Goal: Task Accomplishment & Management: Use online tool/utility

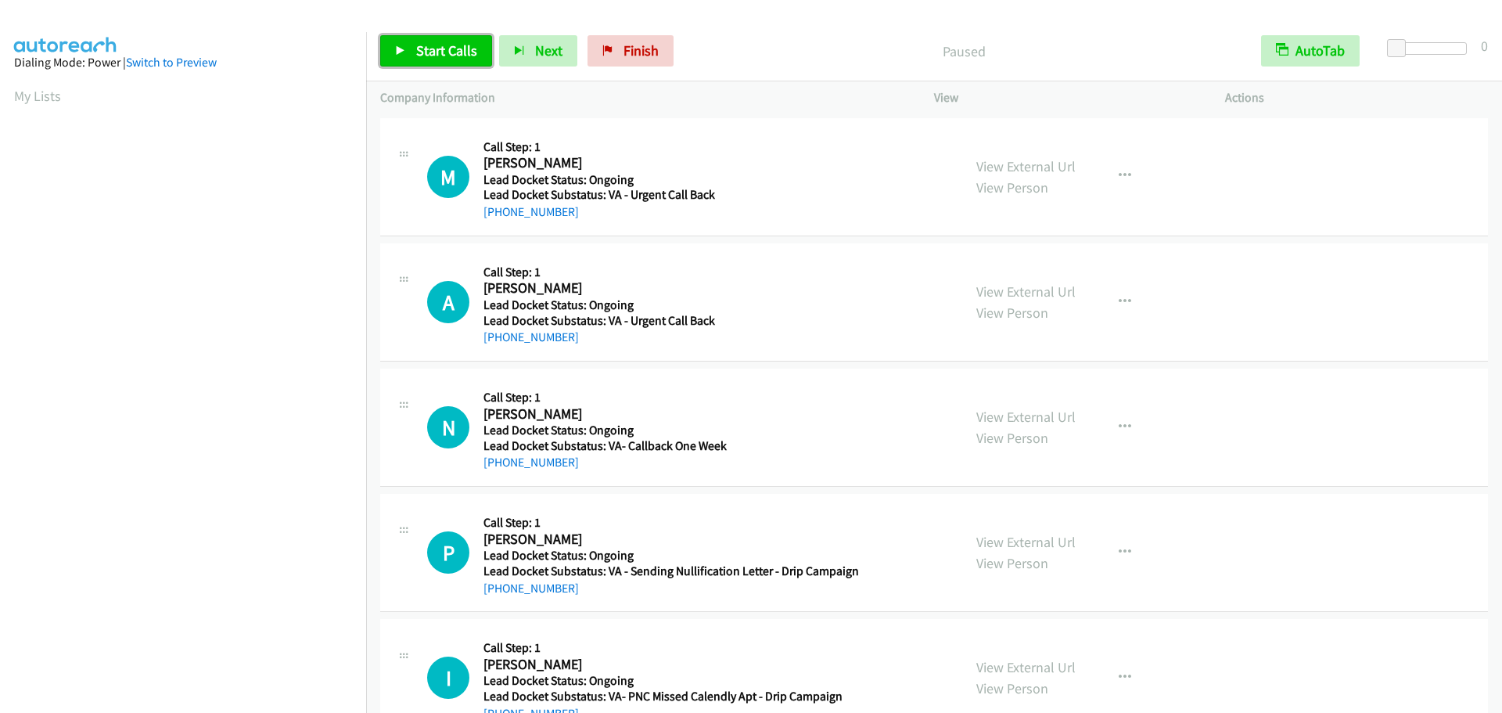
click at [440, 55] on span "Start Calls" at bounding box center [446, 50] width 61 height 18
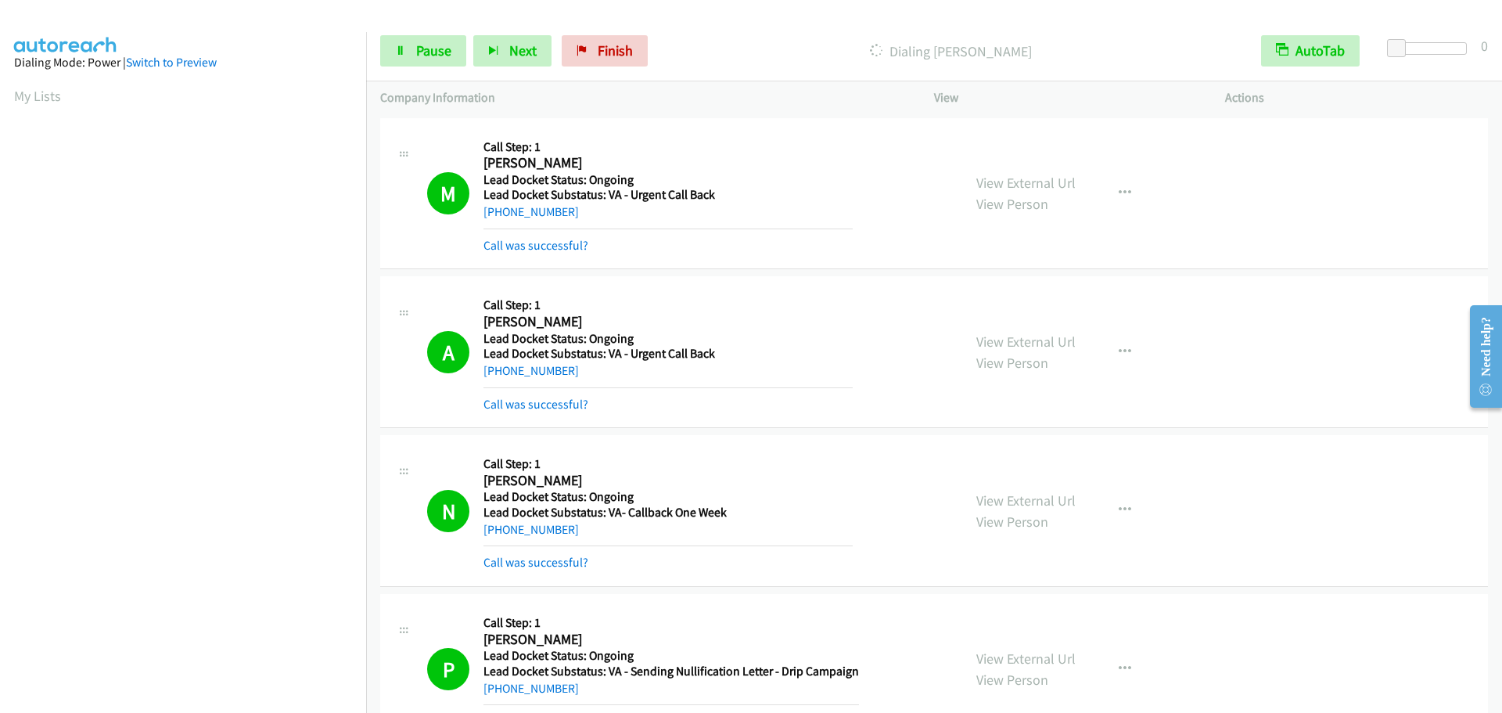
scroll to position [165, 0]
click at [424, 50] on span "Pause" at bounding box center [433, 50] width 35 height 18
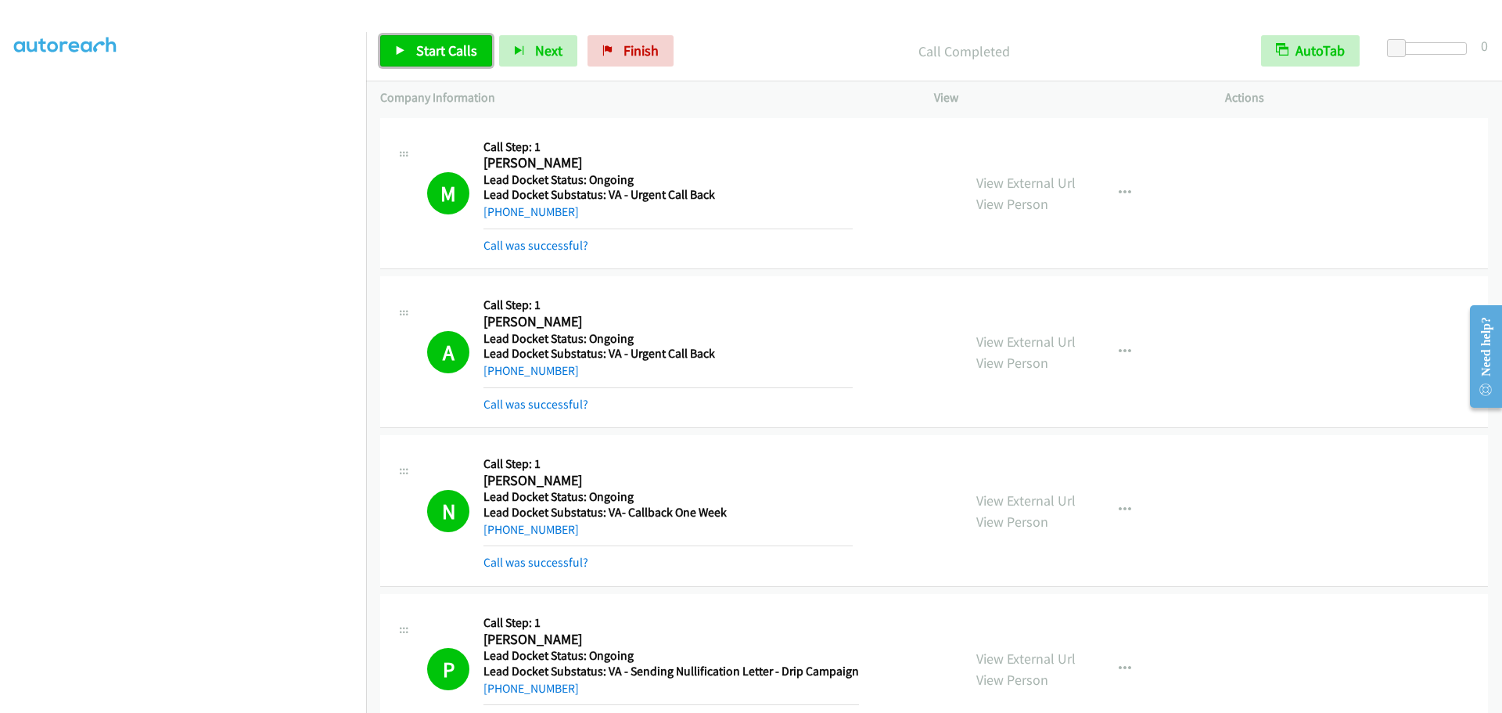
click at [444, 58] on span "Start Calls" at bounding box center [446, 50] width 61 height 18
click at [417, 48] on span "Pause" at bounding box center [433, 50] width 35 height 18
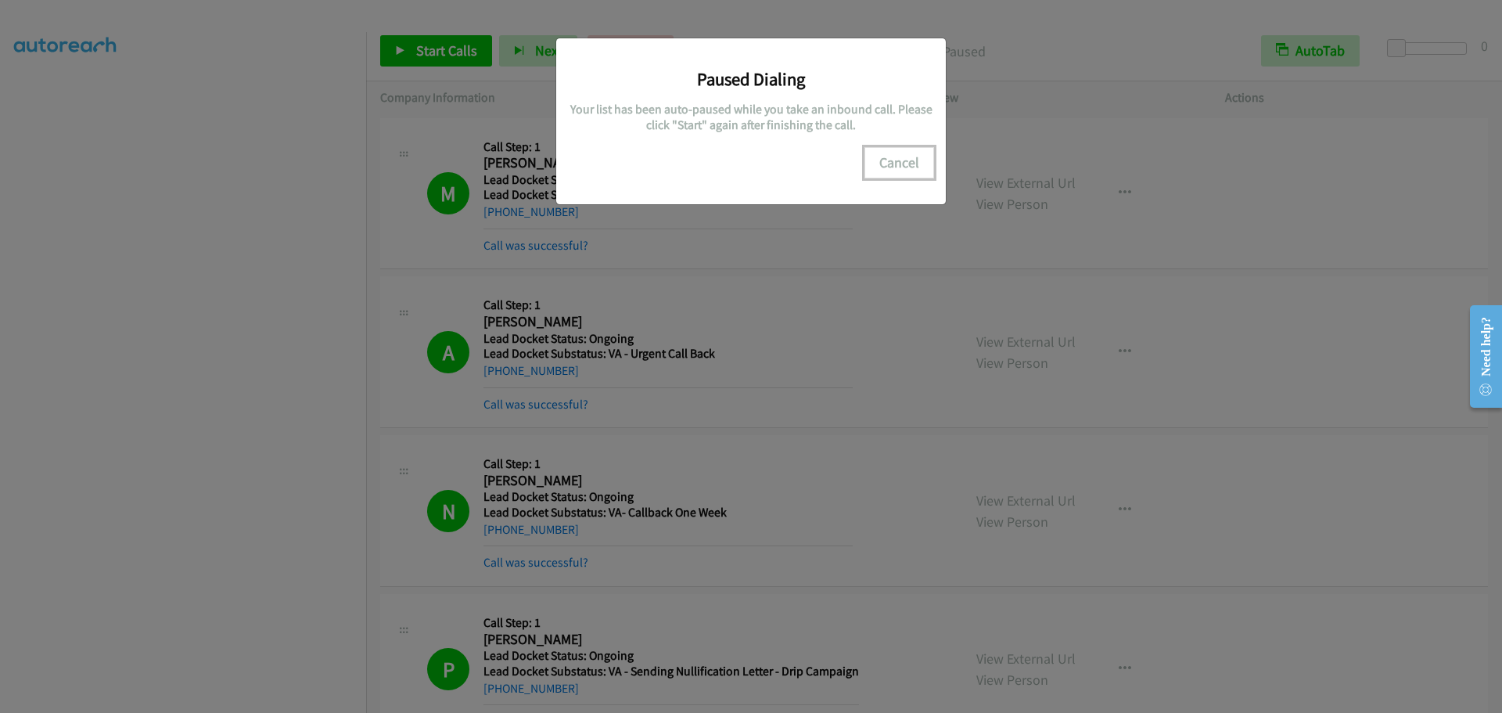
click at [897, 161] on button "Cancel" at bounding box center [899, 162] width 70 height 31
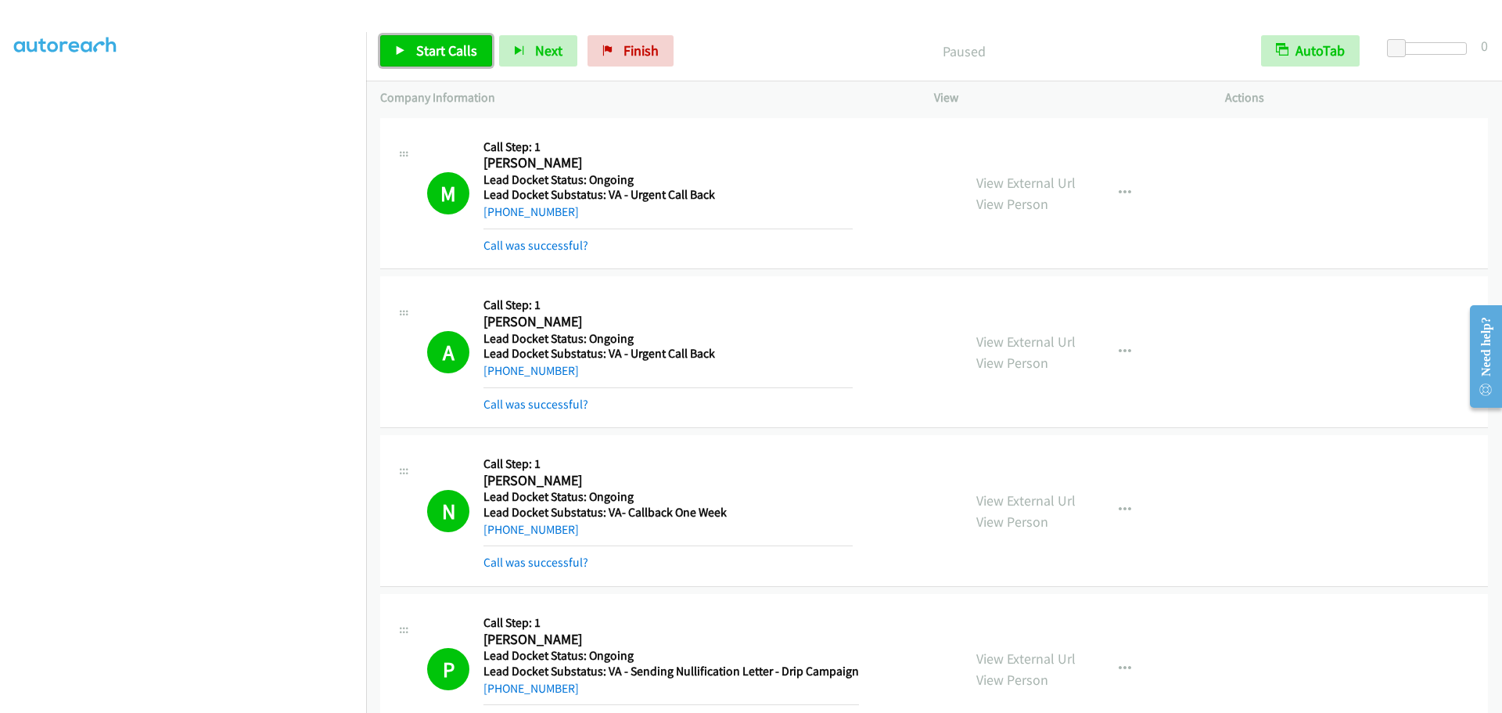
click at [437, 59] on link "Start Calls" at bounding box center [436, 50] width 112 height 31
